Goal: Find specific page/section: Find specific page/section

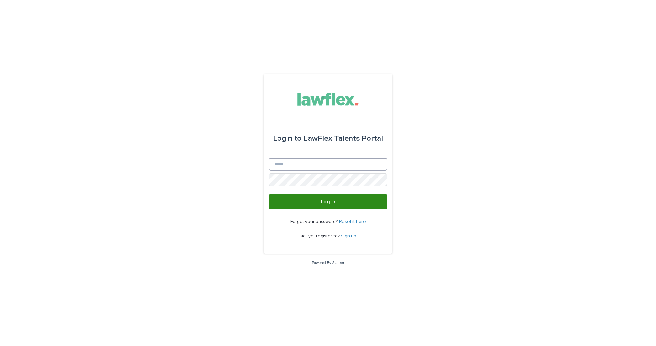
type input "**********"
click at [310, 198] on button "Log in" at bounding box center [328, 201] width 118 height 15
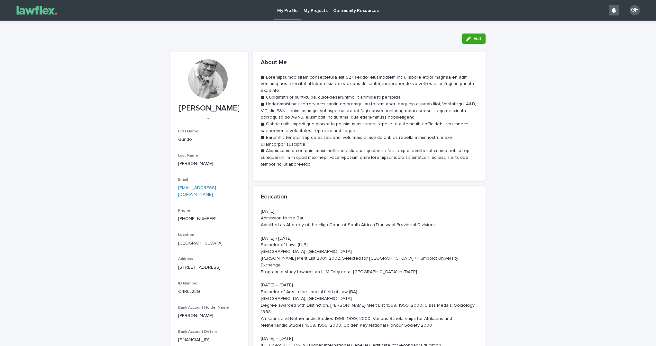
click at [316, 9] on p "My Projects" at bounding box center [316, 7] width 24 height 14
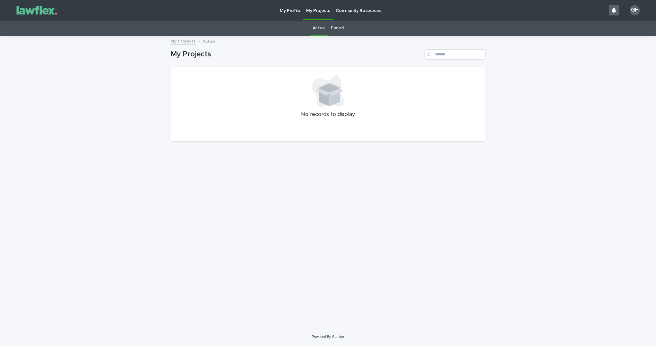
click at [278, 10] on div "My Profile" at bounding box center [290, 7] width 26 height 14
